Goal: Task Accomplishment & Management: Complete application form

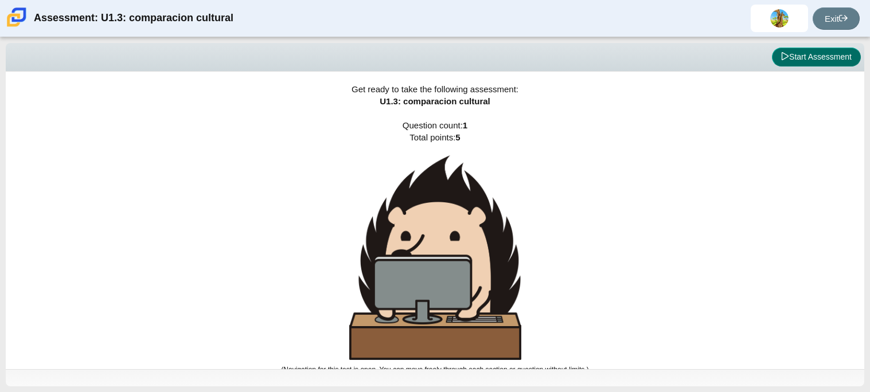
click at [806, 57] on button "Start Assessment" at bounding box center [816, 57] width 89 height 19
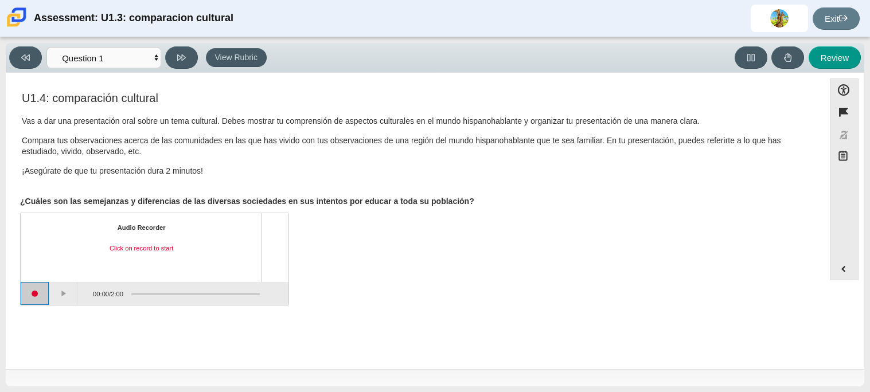
click at [40, 295] on button "Start recording" at bounding box center [35, 293] width 29 height 23
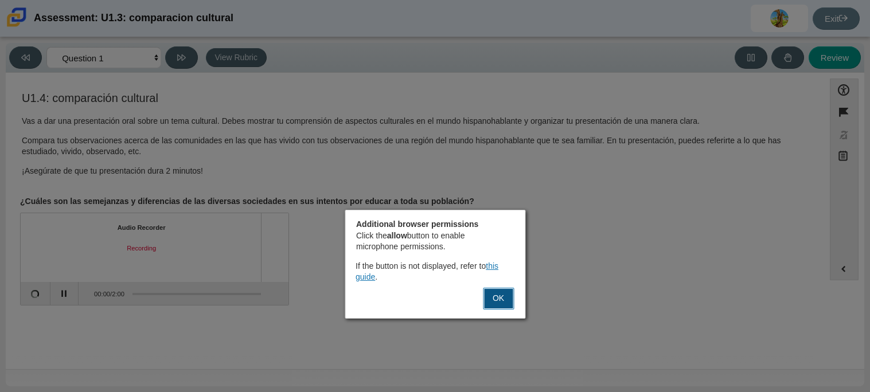
click at [508, 307] on button "OK" at bounding box center [498, 299] width 31 height 22
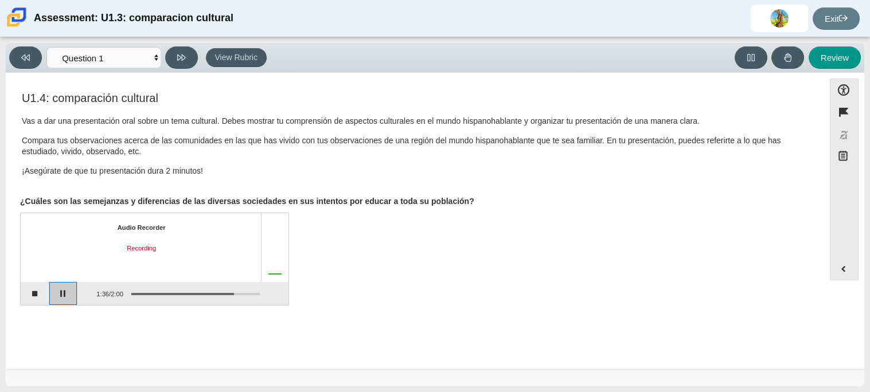
click at [56, 292] on button "Pause" at bounding box center [63, 293] width 29 height 23
click at [62, 294] on button "Continue recording" at bounding box center [63, 293] width 29 height 23
click at [62, 294] on button "Pause" at bounding box center [63, 293] width 29 height 23
click at [34, 294] on button "Stop recording" at bounding box center [35, 293] width 29 height 23
click at [57, 292] on button "Play" at bounding box center [63, 293] width 29 height 23
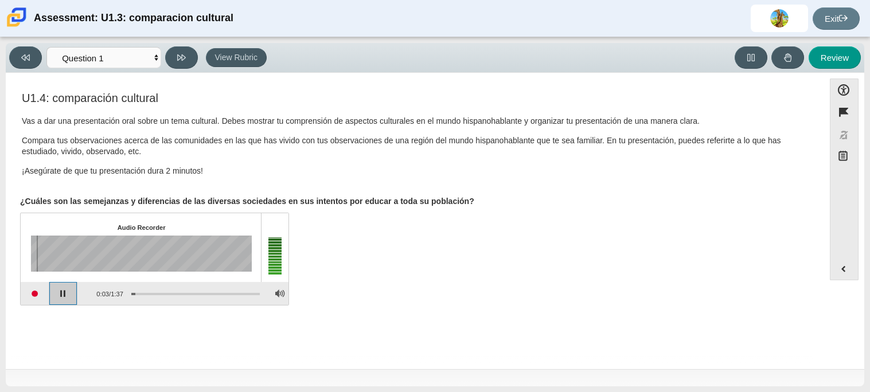
click at [68, 298] on button "Pause playback" at bounding box center [63, 293] width 29 height 23
click at [66, 298] on button "Continue playback" at bounding box center [63, 293] width 29 height 23
click at [66, 298] on button "Pause playback" at bounding box center [63, 293] width 29 height 23
click at [66, 298] on button "Continue playback" at bounding box center [63, 293] width 29 height 23
click at [66, 298] on button "Pause playback" at bounding box center [63, 293] width 29 height 23
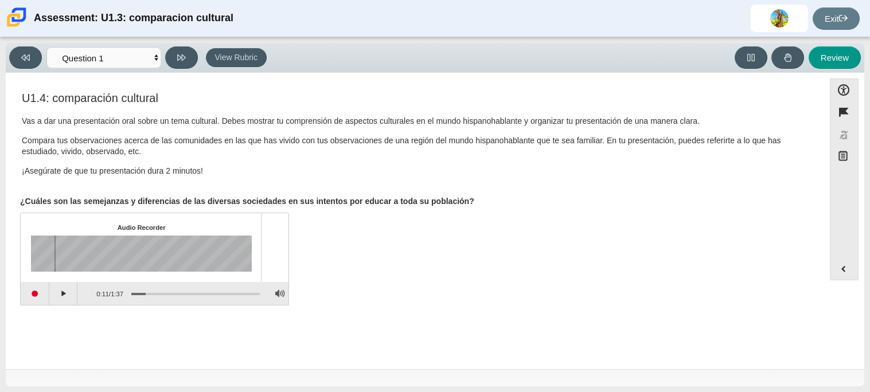
click at [834, 45] on div "Viewing Question 1 of 1 in Pacing Mode Questions Question 1 Review Review Answe…" at bounding box center [435, 58] width 858 height 30
click at [839, 64] on button "Review" at bounding box center [834, 57] width 52 height 22
select select "review"
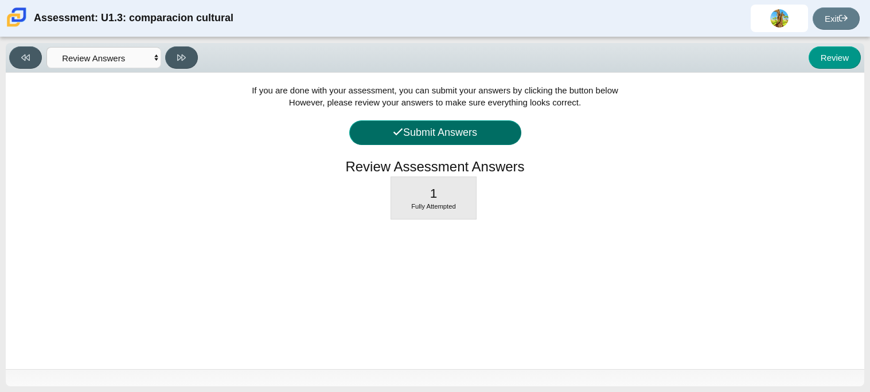
click at [409, 133] on button "Submit Answers" at bounding box center [435, 132] width 172 height 25
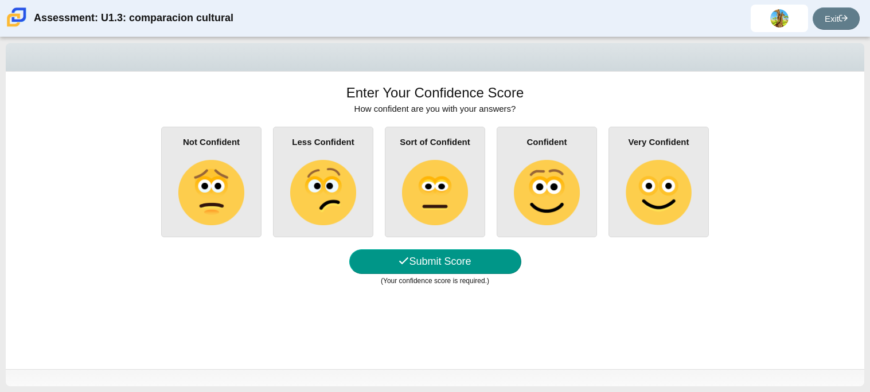
click at [682, 220] on img at bounding box center [657, 192] width 65 height 65
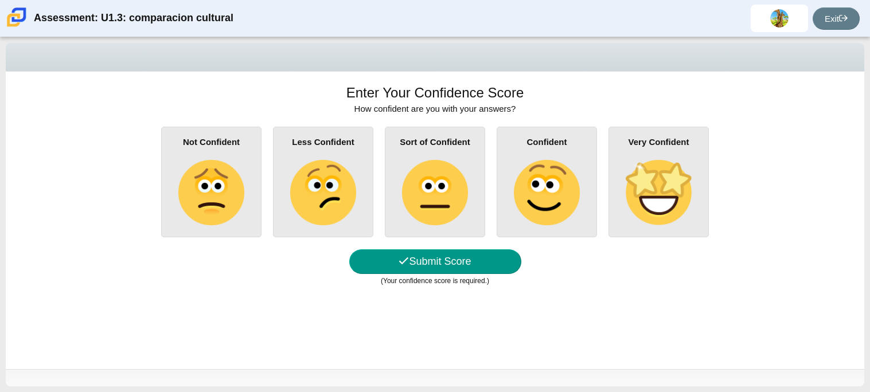
click at [0, 0] on input "Very Confident" at bounding box center [0, 0] width 0 height 0
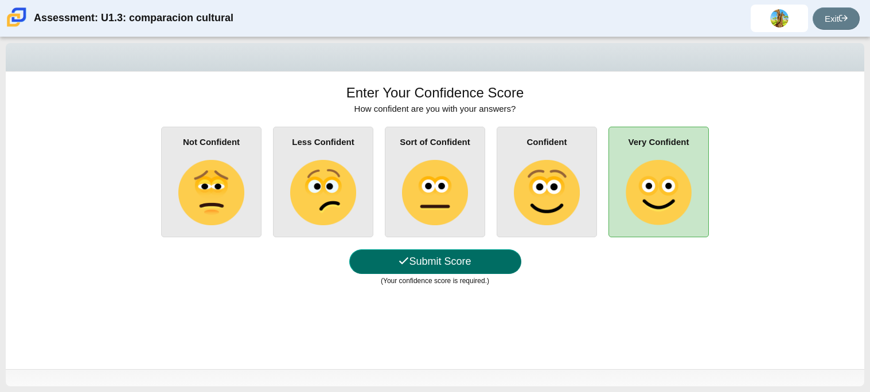
click at [434, 256] on button "Submit Score" at bounding box center [435, 261] width 172 height 25
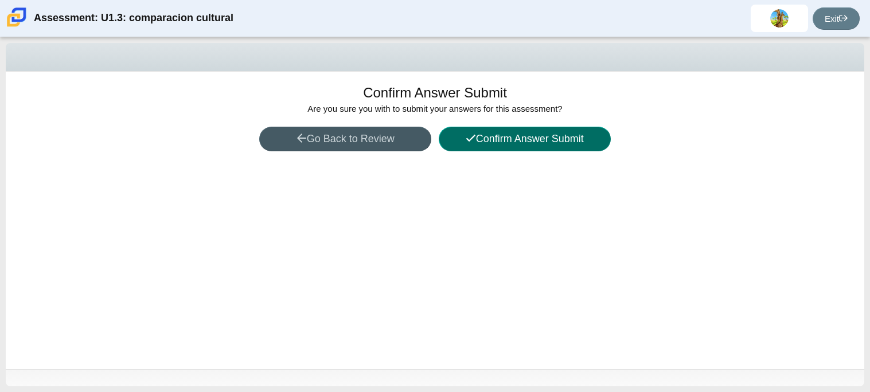
click at [523, 138] on button "Confirm Answer Submit" at bounding box center [525, 139] width 172 height 25
